Goal: Navigation & Orientation: Go to known website

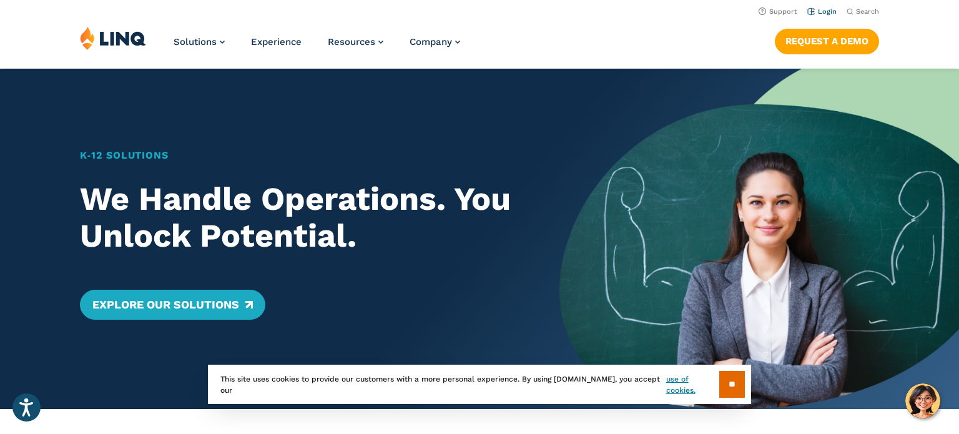
click at [829, 13] on link "Login" at bounding box center [821, 11] width 29 height 8
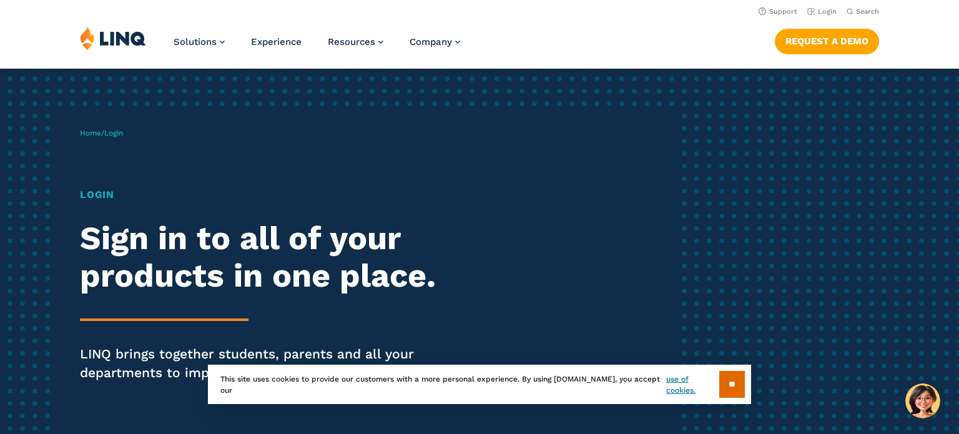
click at [438, 220] on h2 "Sign in to all of your products in one place." at bounding box center [264, 257] width 369 height 75
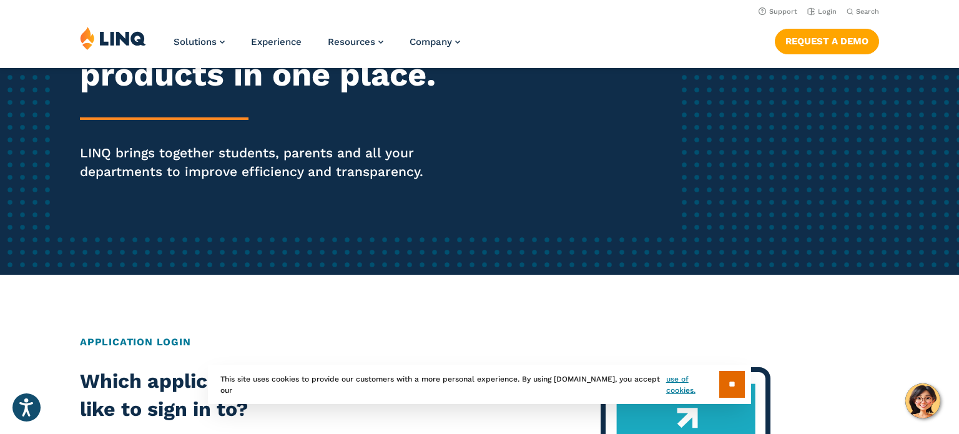
scroll to position [200, 0]
